Goal: Task Accomplishment & Management: Complete application form

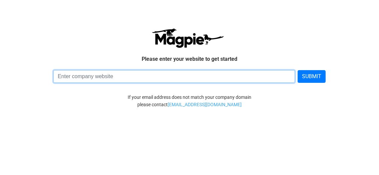
click at [146, 77] on input at bounding box center [174, 76] width 242 height 13
type input "https://bestdaysafaris.com/"
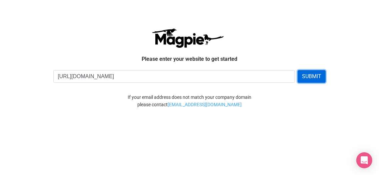
click at [308, 78] on button "SUBMIT" at bounding box center [311, 76] width 28 height 13
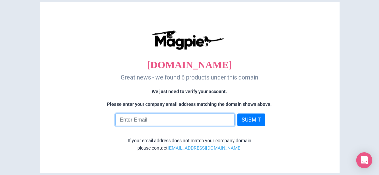
click at [176, 117] on input "email" at bounding box center [174, 119] width 119 height 13
click at [165, 121] on input "email" at bounding box center [174, 119] width 119 height 13
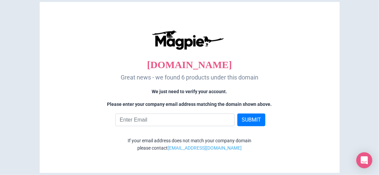
click at [287, 155] on div "bestdaysafaris.com Great news - we found 6 products under this domain We just n…" at bounding box center [189, 91] width 286 height 164
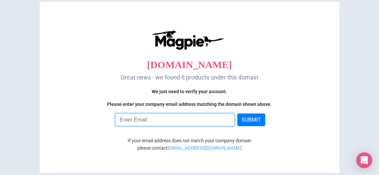
click at [174, 125] on input "email" at bounding box center [174, 119] width 119 height 13
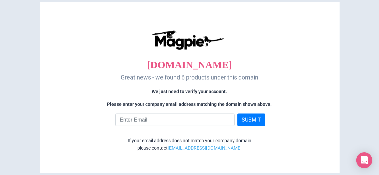
click at [252, 143] on div "If your email address does not match your company domain" at bounding box center [189, 139] width 283 height 7
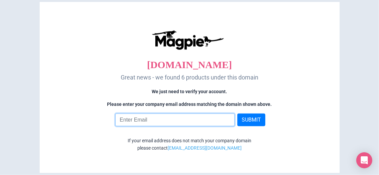
click at [181, 122] on input "email" at bounding box center [174, 119] width 119 height 13
paste input "info@bestdaysafaris.com"
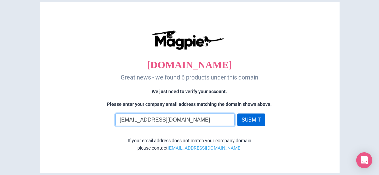
type input "info@bestdaysafaris.com"
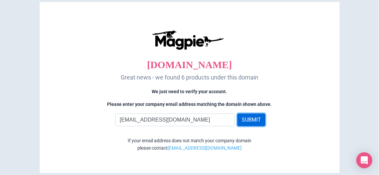
click at [258, 122] on button "SUBMIT" at bounding box center [251, 119] width 28 height 13
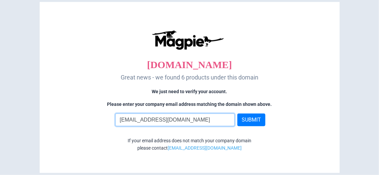
click at [190, 118] on input "[EMAIL_ADDRESS][DOMAIN_NAME]" at bounding box center [174, 119] width 119 height 13
paste input "[EMAIL_ADDRESS]"
type input "[EMAIL_ADDRESS][DOMAIN_NAME]"
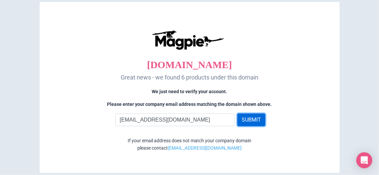
click at [261, 119] on button "SUBMIT" at bounding box center [251, 119] width 28 height 13
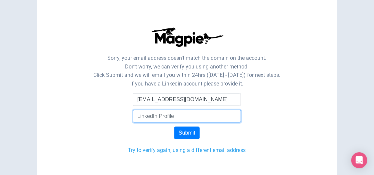
click at [180, 119] on input "text" at bounding box center [187, 116] width 108 height 13
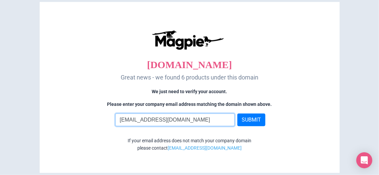
click at [200, 119] on input "bestdaysafaris51@gmail.com" at bounding box center [174, 119] width 119 height 13
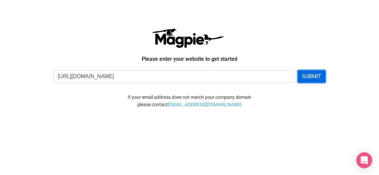
click at [317, 76] on button "SUBMIT" at bounding box center [311, 76] width 28 height 13
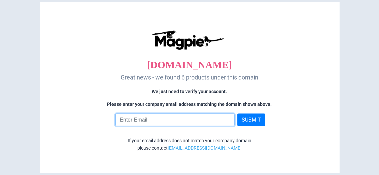
click at [139, 118] on input "email" at bounding box center [174, 119] width 119 height 13
type input "[EMAIL_ADDRESS][DOMAIN_NAME]"
